Goal: Task Accomplishment & Management: Manage account settings

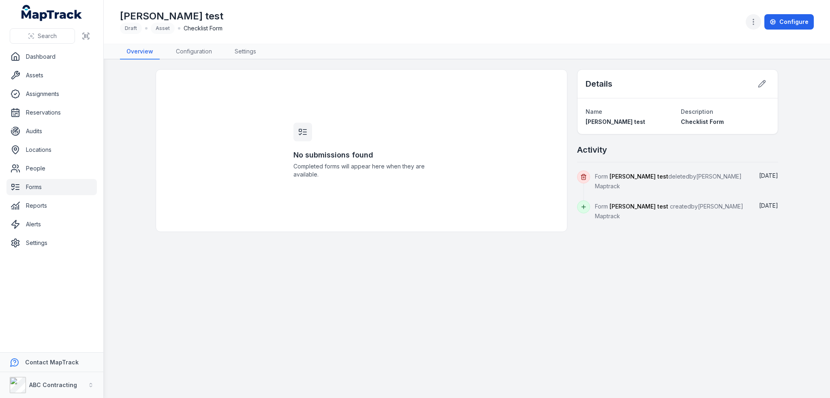
click at [755, 21] on icon "button" at bounding box center [753, 22] width 8 height 8
click at [480, 32] on div "[PERSON_NAME] test Draft Asset Checklist Form Configure" at bounding box center [467, 21] width 694 height 37
click at [36, 185] on link "Forms" at bounding box center [51, 187] width 90 height 16
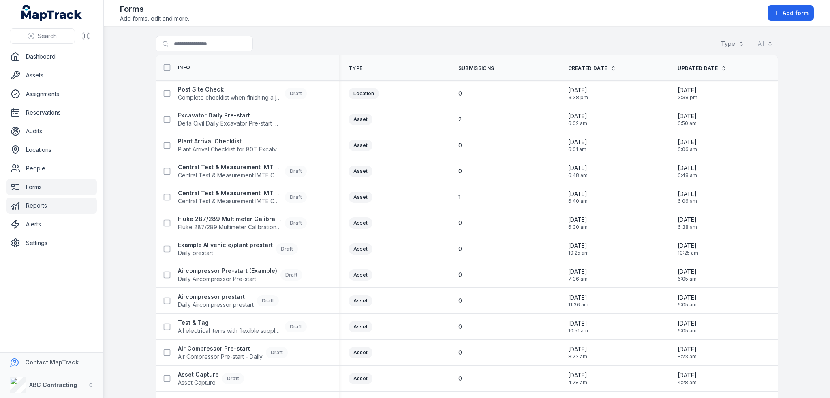
click at [38, 207] on link "Reports" at bounding box center [51, 206] width 90 height 16
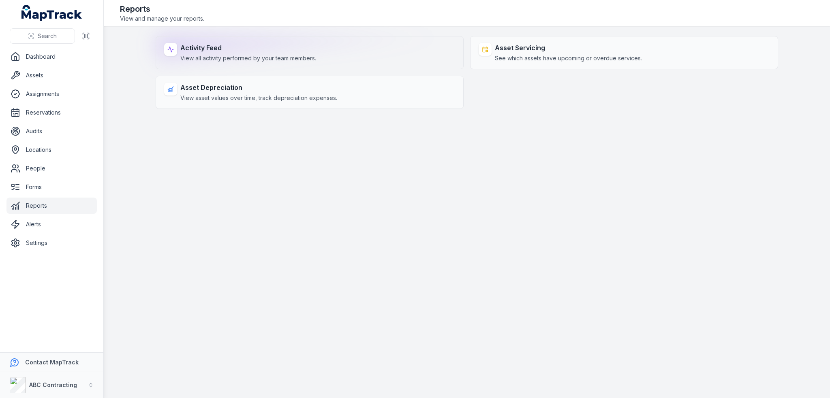
click at [248, 62] on span "View all activity performed by your team members." at bounding box center [248, 58] width 136 height 8
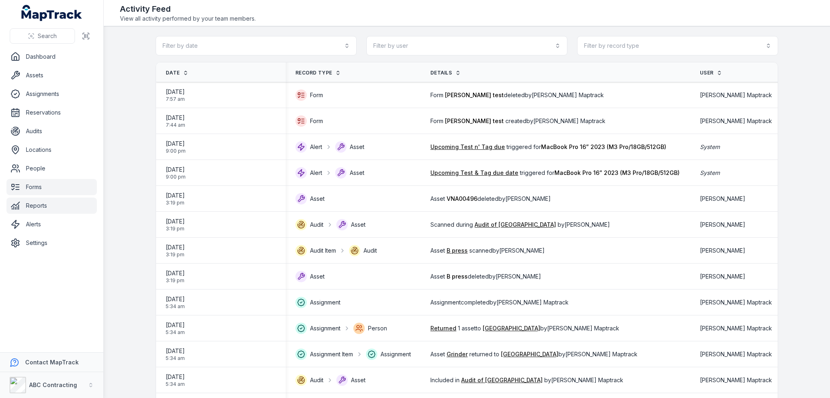
click at [43, 189] on link "Forms" at bounding box center [51, 187] width 90 height 16
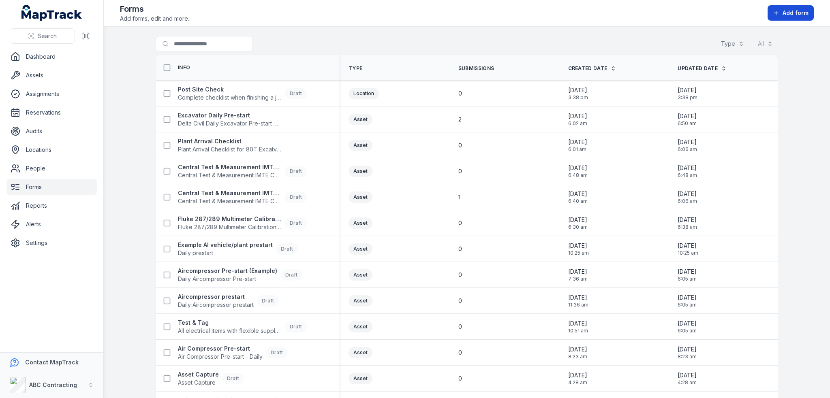
click at [789, 12] on span "Add form" at bounding box center [796, 13] width 26 height 8
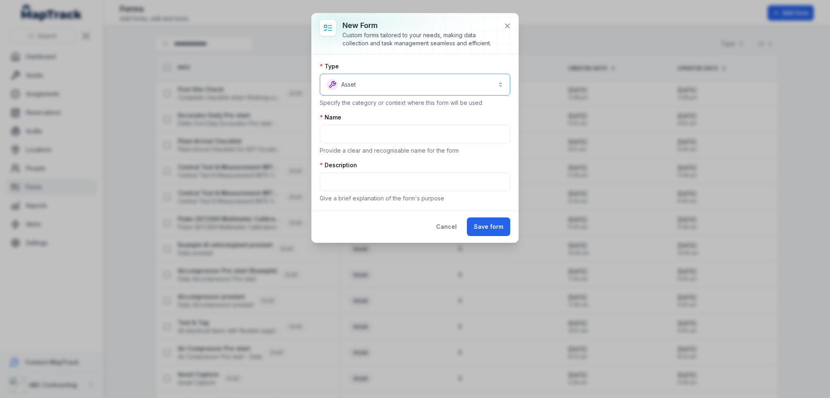
click at [381, 86] on button "Asset *****" at bounding box center [415, 85] width 190 height 22
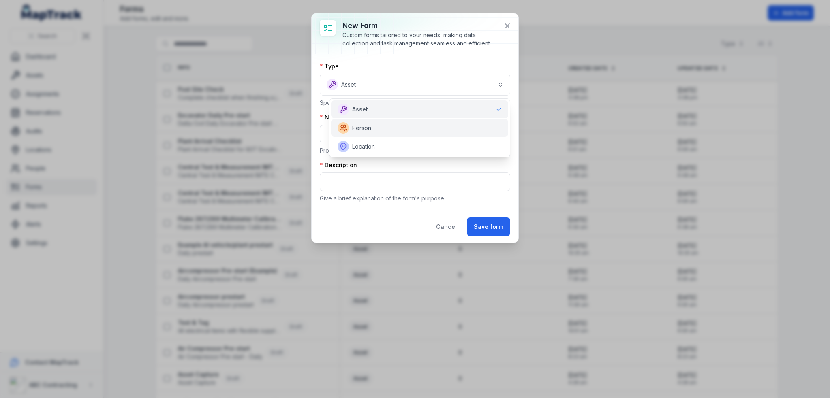
click at [370, 136] on div "Person" at bounding box center [419, 128] width 177 height 18
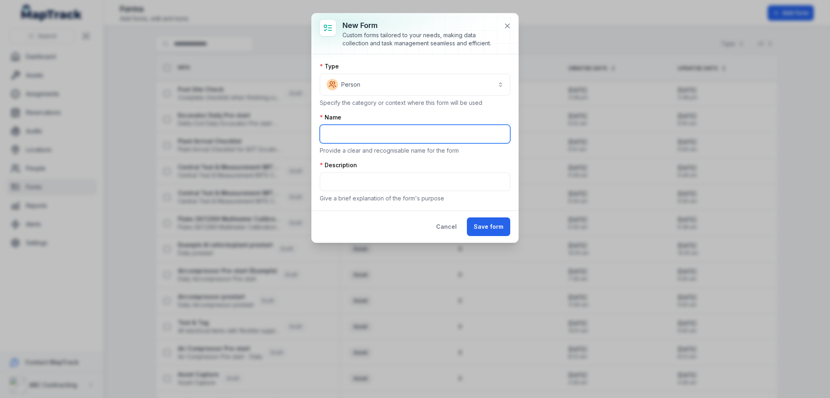
click at [362, 138] on input "text" at bounding box center [415, 134] width 190 height 19
type input "**********"
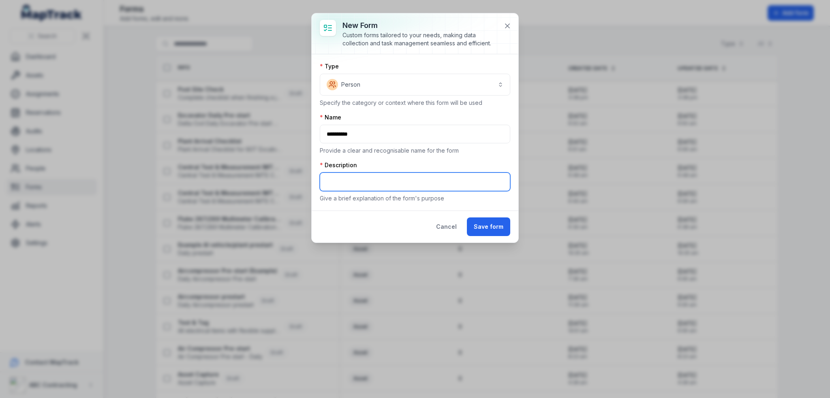
click at [367, 184] on input "text" at bounding box center [415, 182] width 190 height 19
type input "**********"
click at [516, 233] on div "Cancel Save form" at bounding box center [415, 227] width 207 height 32
click at [504, 231] on button "Save form" at bounding box center [488, 227] width 43 height 19
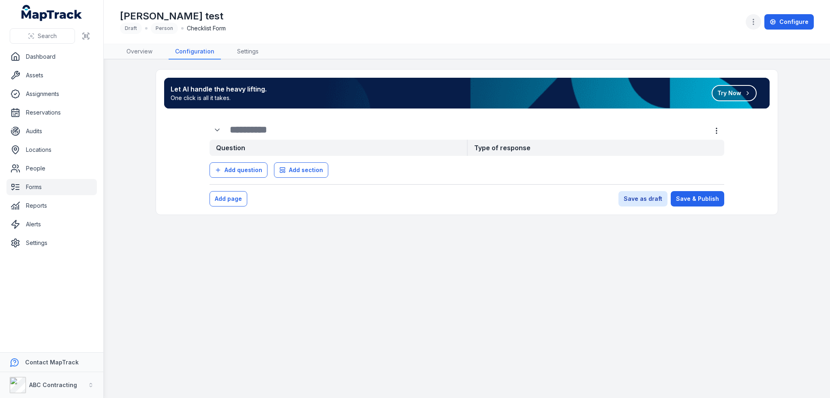
click at [757, 23] on icon "button" at bounding box center [753, 22] width 8 height 8
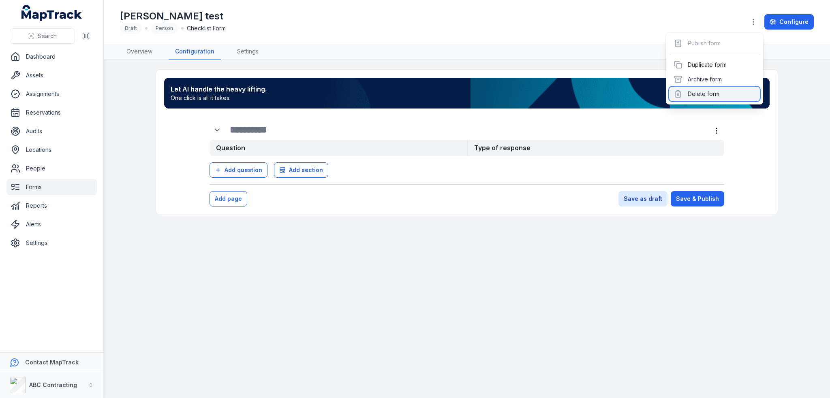
click at [709, 92] on div "Delete form" at bounding box center [714, 94] width 91 height 15
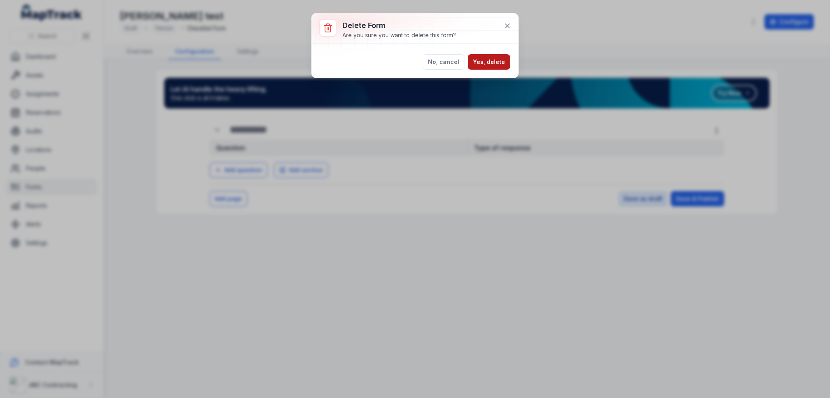
click at [495, 64] on button "Yes, delete" at bounding box center [489, 61] width 43 height 15
